Goal: Find specific page/section: Find specific page/section

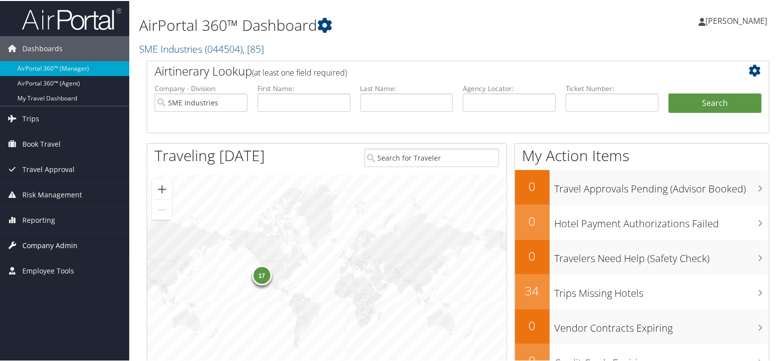
click at [38, 246] on span "Company Admin" at bounding box center [49, 244] width 55 height 25
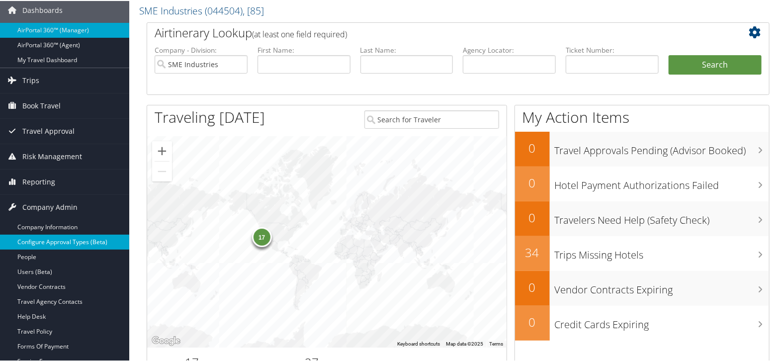
scroll to position [110, 0]
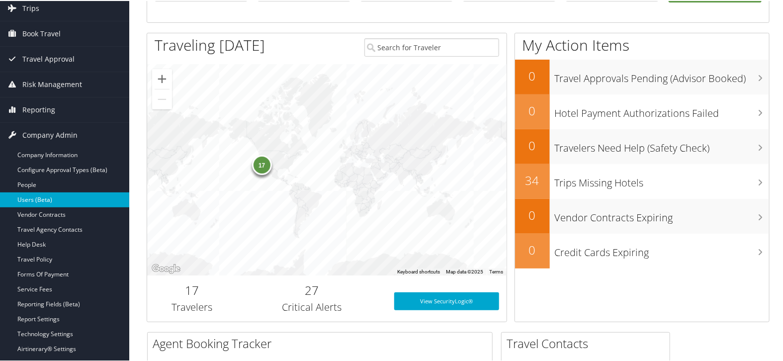
click at [53, 192] on link "Users (Beta)" at bounding box center [64, 198] width 129 height 15
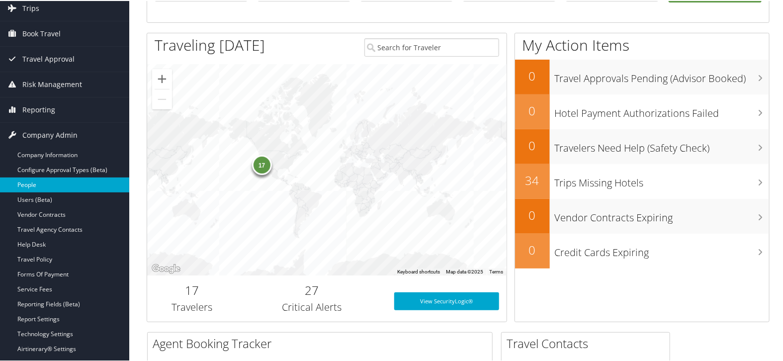
click at [55, 182] on link "People" at bounding box center [64, 183] width 129 height 15
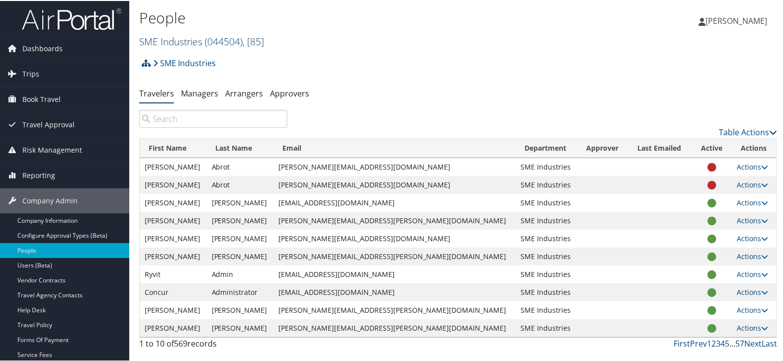
click at [165, 45] on link "SME Industries ( 044504 ) , [ 85 ]" at bounding box center [201, 40] width 125 height 13
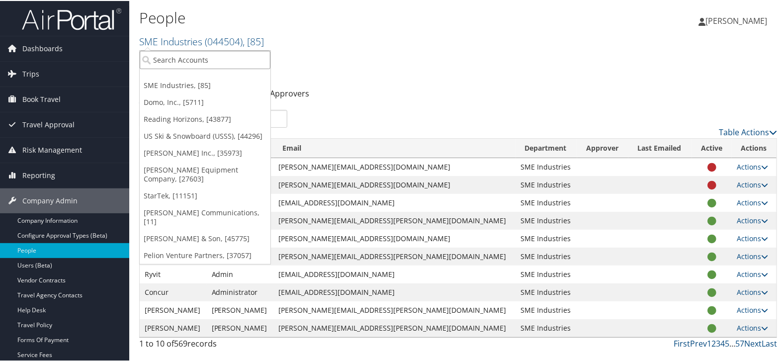
click at [164, 56] on input "search" at bounding box center [205, 59] width 131 height 18
type input "land"
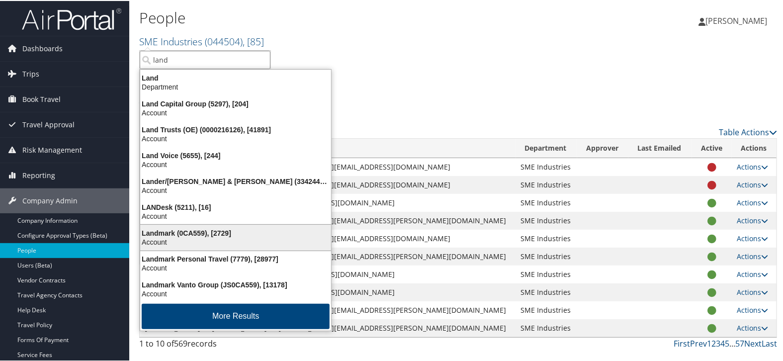
click at [200, 237] on div "Account" at bounding box center [235, 241] width 203 height 9
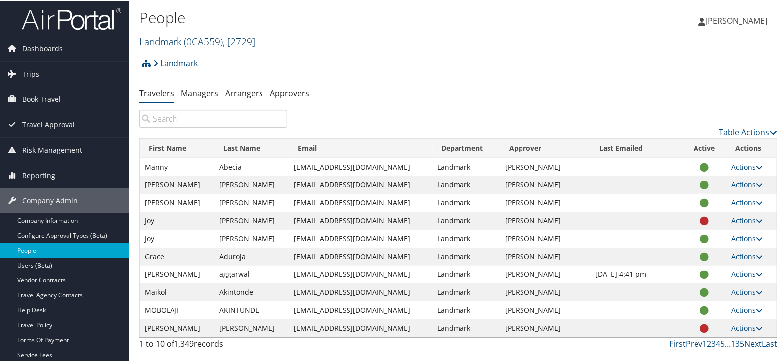
click at [177, 37] on link "Landmark ( 0CA559 ) , [ 2729 ]" at bounding box center [197, 40] width 116 height 13
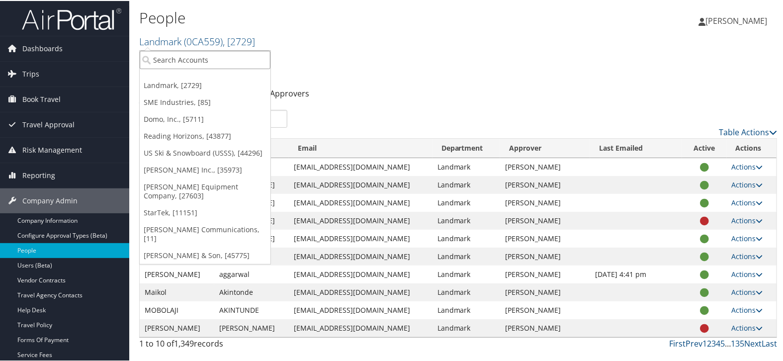
click at [177, 56] on input "search" at bounding box center [205, 59] width 131 height 18
type input "landmark"
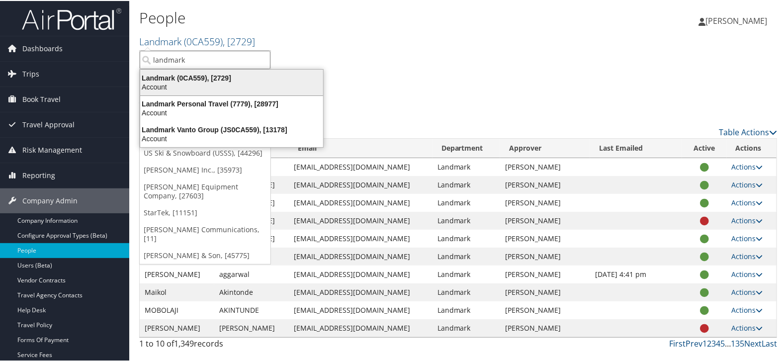
click at [177, 76] on div "Landmark (0CA559), [2729]" at bounding box center [231, 77] width 195 height 9
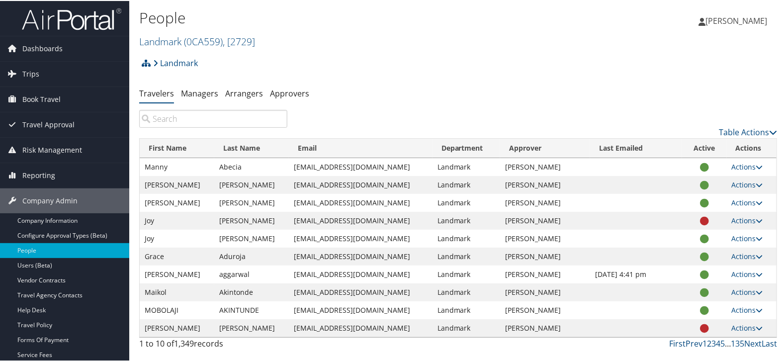
click at [207, 116] on input "search" at bounding box center [213, 118] width 148 height 18
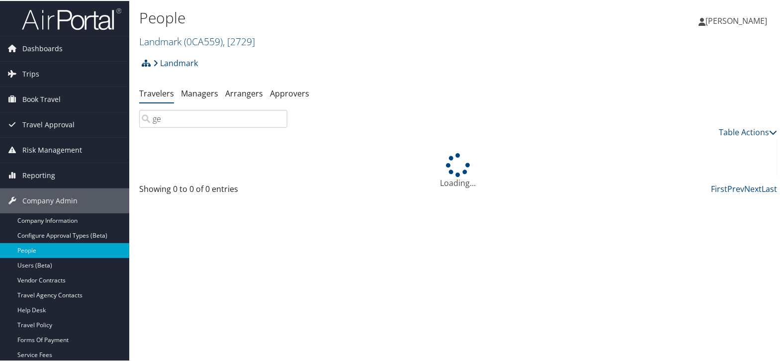
type input "g"
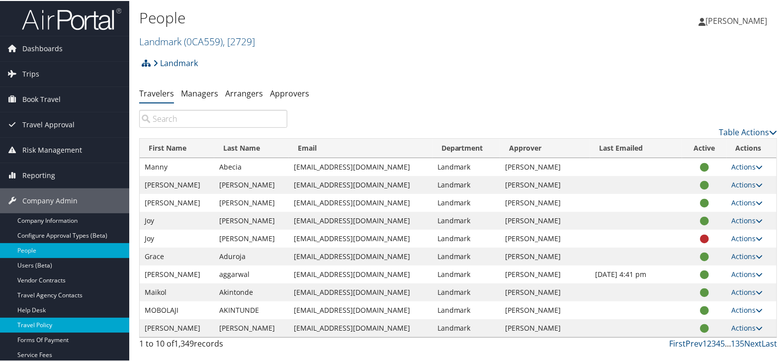
click at [64, 321] on link "Travel Policy" at bounding box center [64, 324] width 129 height 15
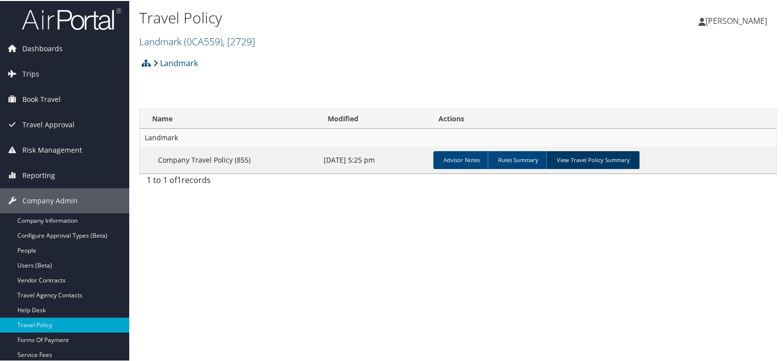
click at [593, 152] on link "View Travel Policy Summary" at bounding box center [592, 159] width 93 height 18
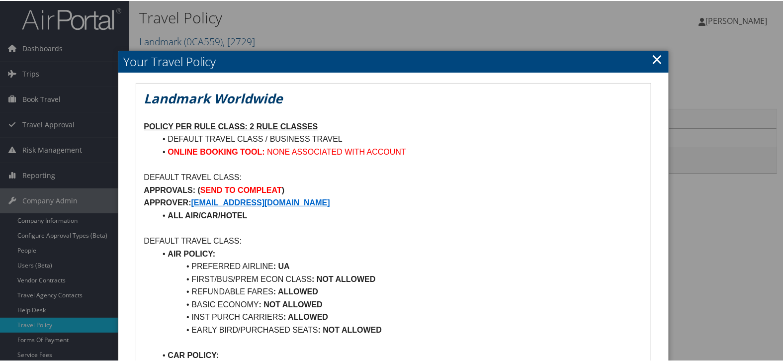
click at [656, 60] on link "×" at bounding box center [657, 58] width 11 height 20
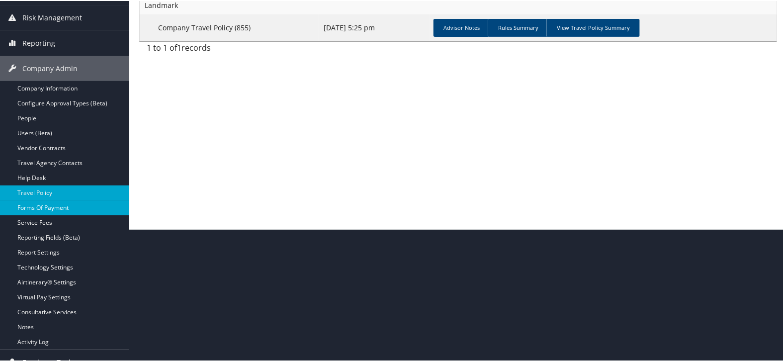
scroll to position [145, 0]
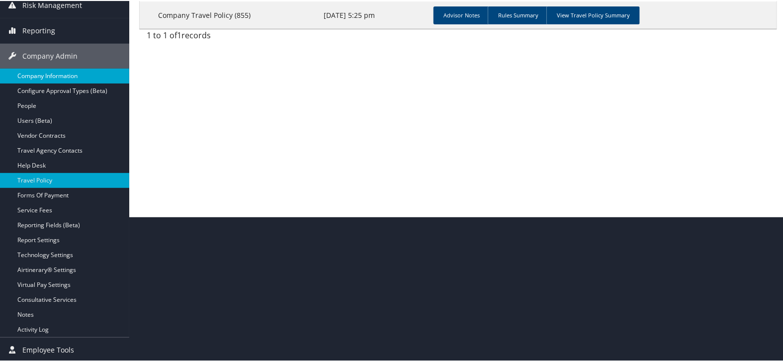
click at [47, 74] on link "Company Information" at bounding box center [64, 75] width 129 height 15
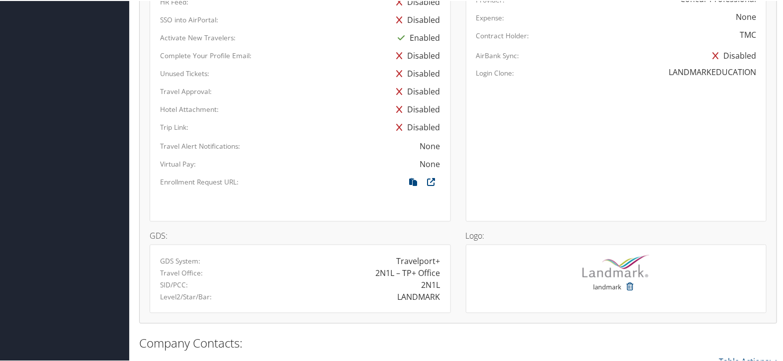
scroll to position [552, 0]
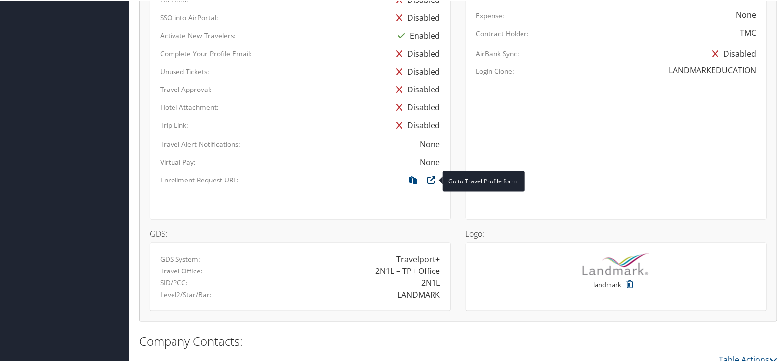
click at [427, 178] on icon at bounding box center [432, 181] width 18 height 13
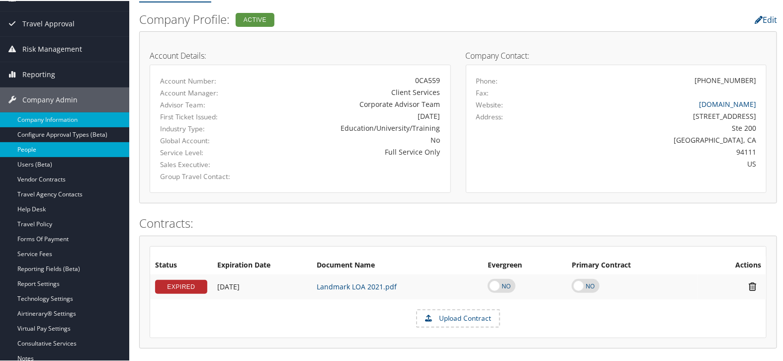
scroll to position [110, 0]
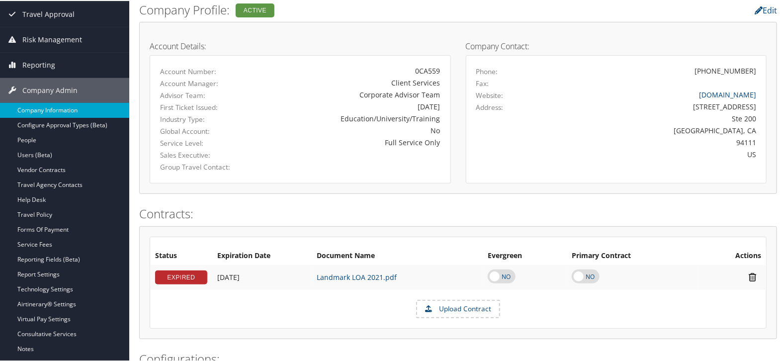
click at [73, 107] on link "Company Information" at bounding box center [64, 109] width 129 height 15
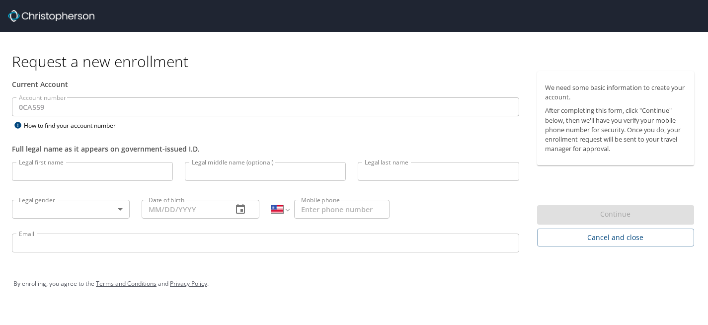
select select "US"
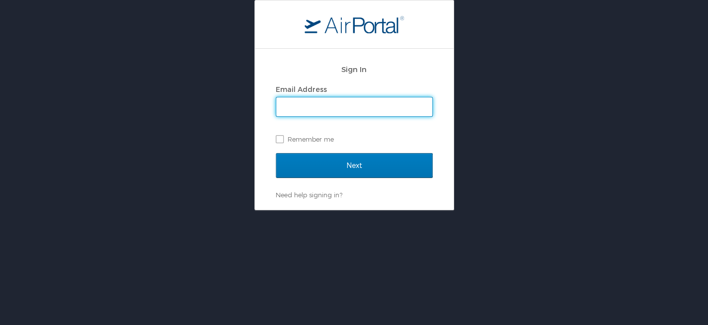
type input "[PERSON_NAME][EMAIL_ADDRESS][PERSON_NAME][DOMAIN_NAME]"
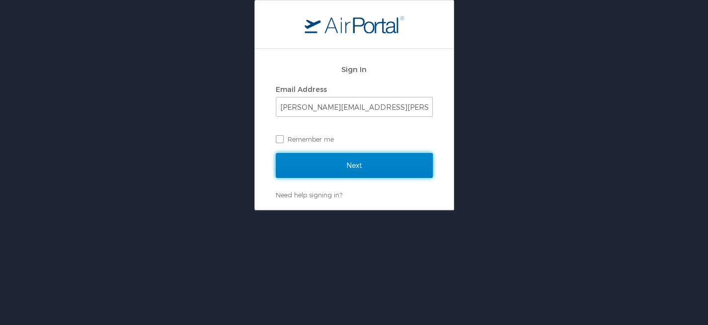
click at [380, 165] on input "Next" at bounding box center [354, 165] width 157 height 25
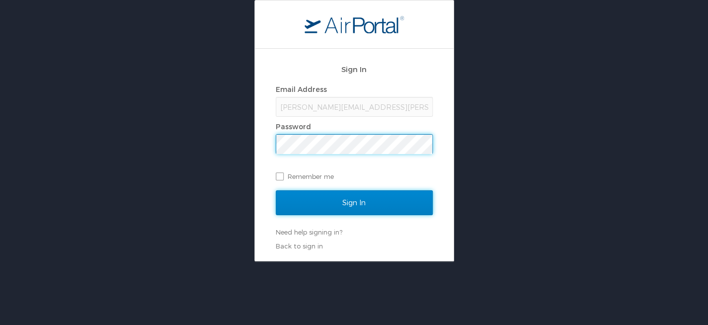
click at [358, 205] on input "Sign In" at bounding box center [354, 202] width 157 height 25
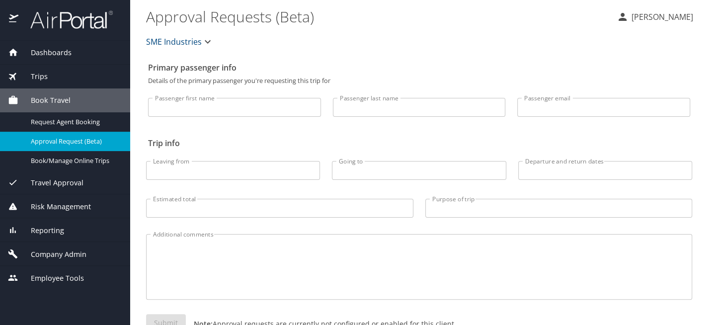
click at [61, 249] on span "Company Admin" at bounding box center [52, 254] width 68 height 11
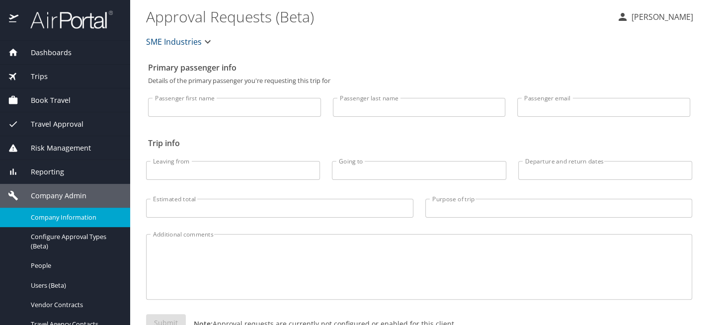
click at [76, 215] on span "Company Information" at bounding box center [74, 217] width 87 height 9
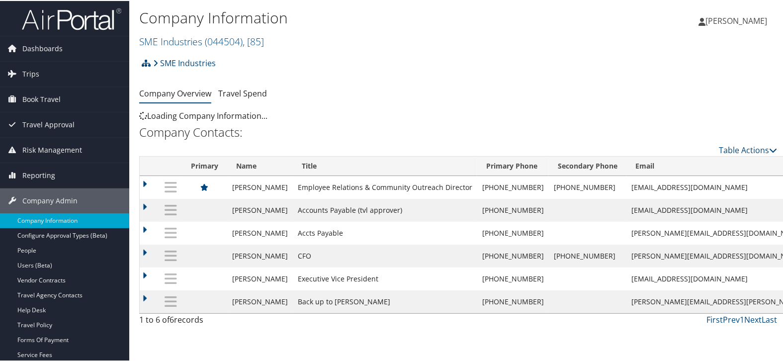
click at [220, 42] on span "( 044504 )" at bounding box center [224, 40] width 38 height 13
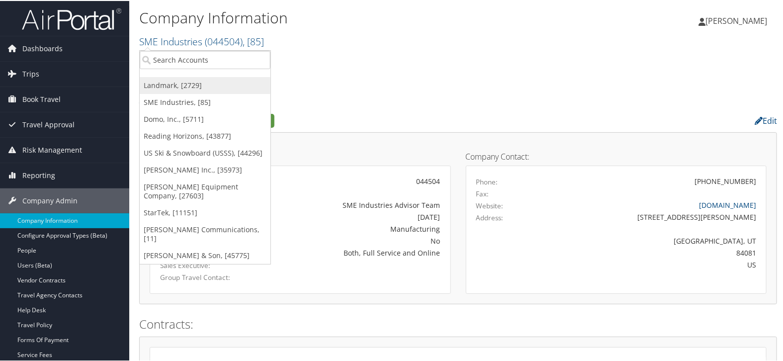
click at [204, 81] on link "Landmark, [2729]" at bounding box center [205, 84] width 131 height 17
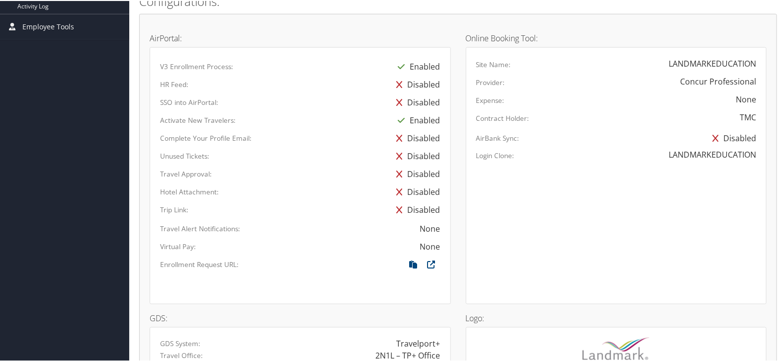
scroll to position [660, 0]
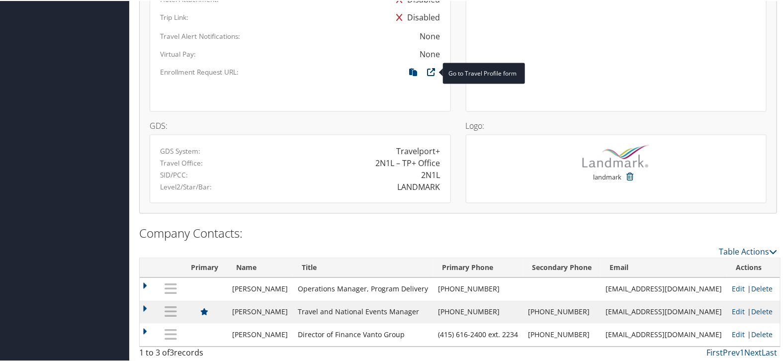
click at [431, 72] on icon at bounding box center [432, 73] width 18 height 13
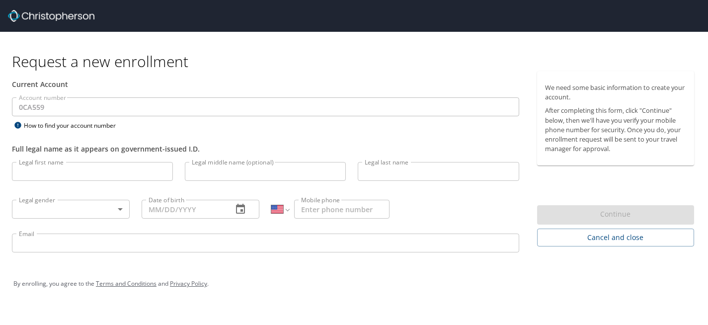
select select "US"
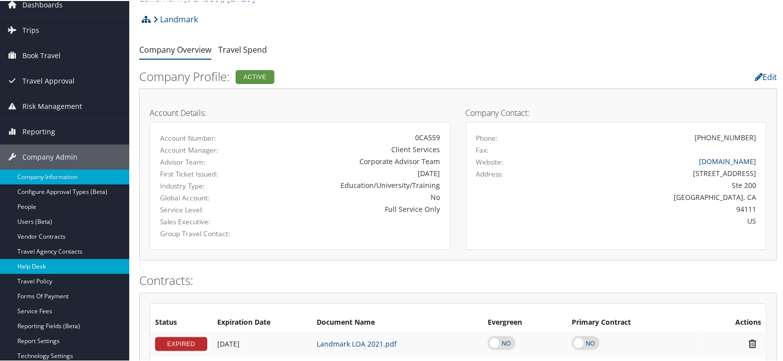
scroll to position [110, 0]
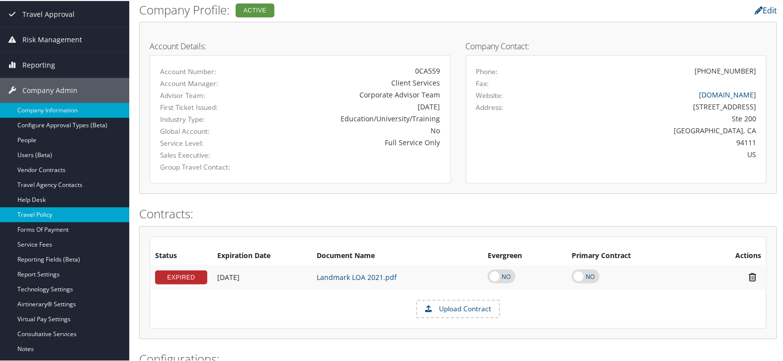
click at [63, 209] on link "Travel Policy" at bounding box center [64, 213] width 129 height 15
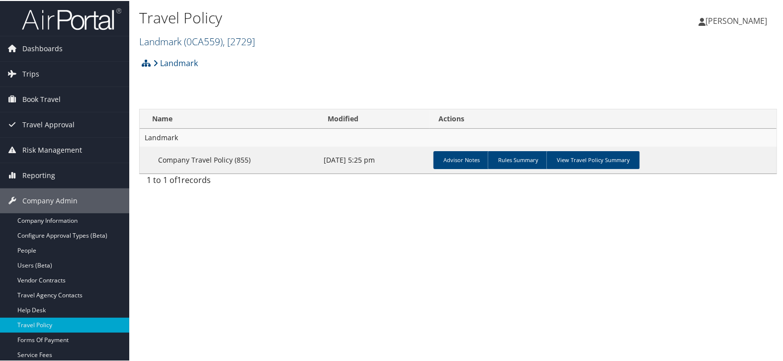
click at [199, 41] on span "( 0CA559 )" at bounding box center [203, 40] width 39 height 13
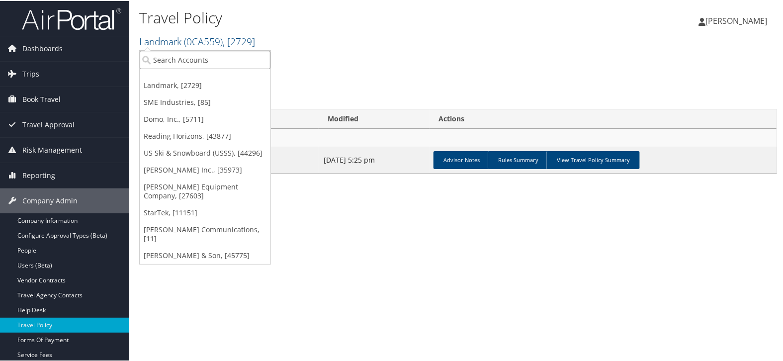
click at [195, 57] on input "search" at bounding box center [205, 59] width 131 height 18
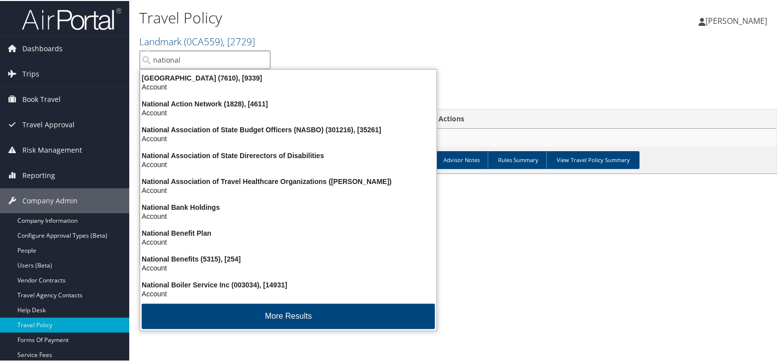
type input "national c"
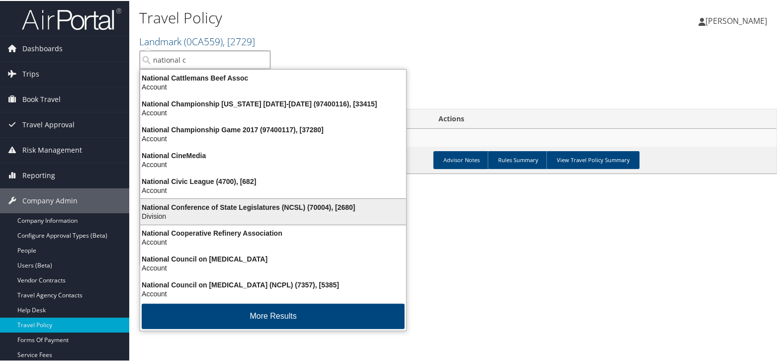
click at [237, 205] on div "National Conference of State Legislatures (NCSL) (70004), [2680]" at bounding box center [273, 206] width 278 height 9
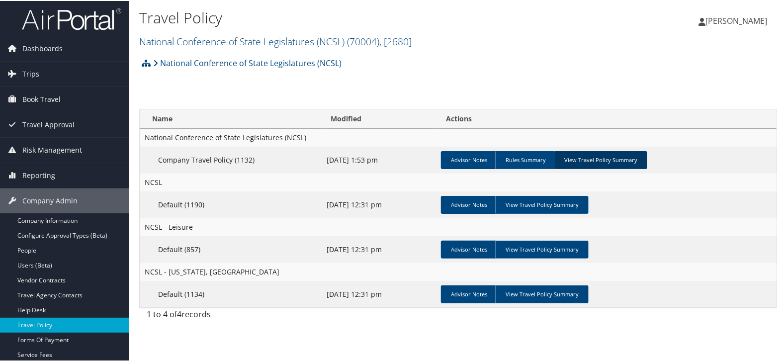
click at [592, 161] on link "View Travel Policy Summary" at bounding box center [600, 159] width 93 height 18
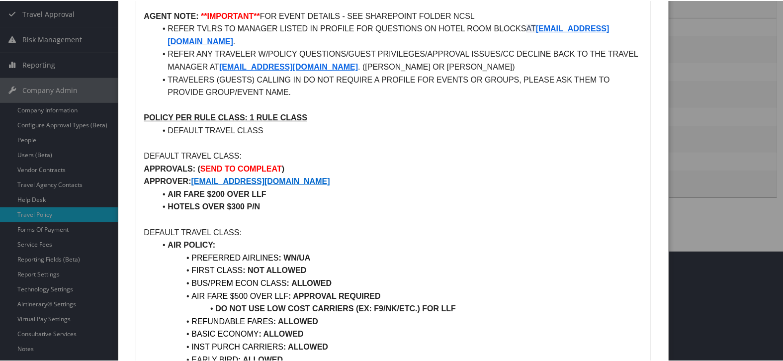
scroll to position [166, 0]
